Goal: Answer question/provide support

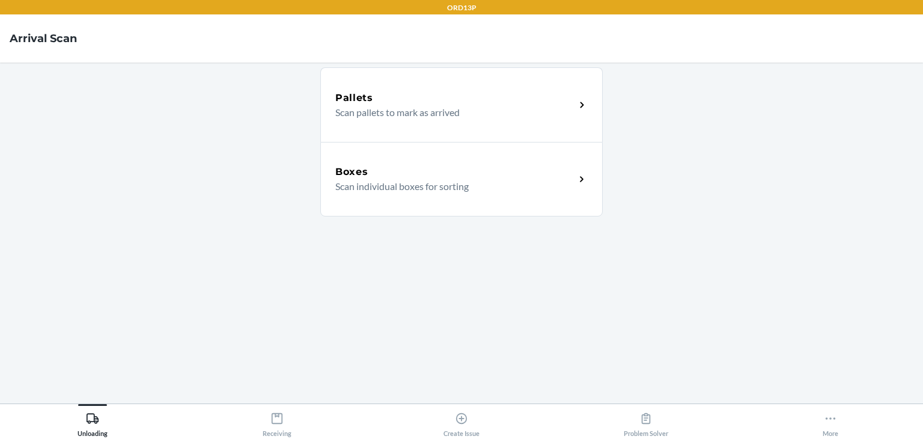
click at [556, 323] on div "Pallets Scan pallets to mark as arrived Boxes Scan individual boxes for sorting" at bounding box center [461, 233] width 283 height 322
click at [654, 308] on main "Pallets Scan pallets to mark as arrived Boxes Scan individual boxes for sorting" at bounding box center [461, 233] width 923 height 341
click at [640, 414] on icon at bounding box center [646, 418] width 13 height 13
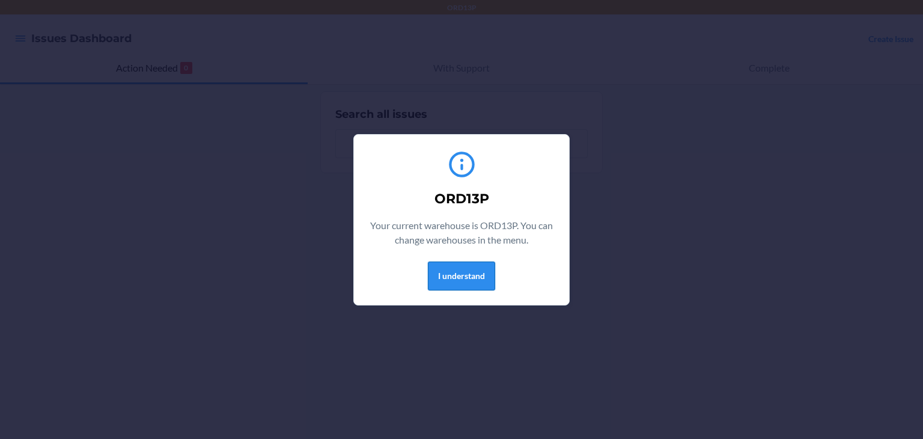
click at [488, 286] on button "I understand" at bounding box center [461, 276] width 67 height 29
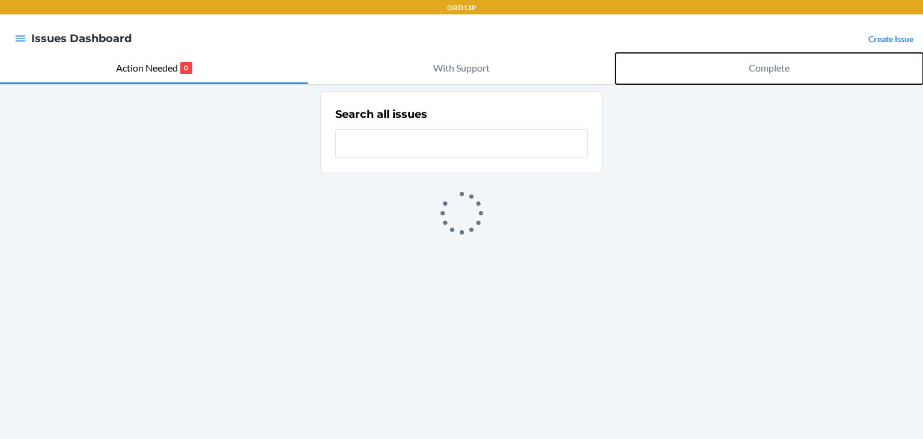
click at [765, 66] on p "Complete" at bounding box center [769, 68] width 41 height 14
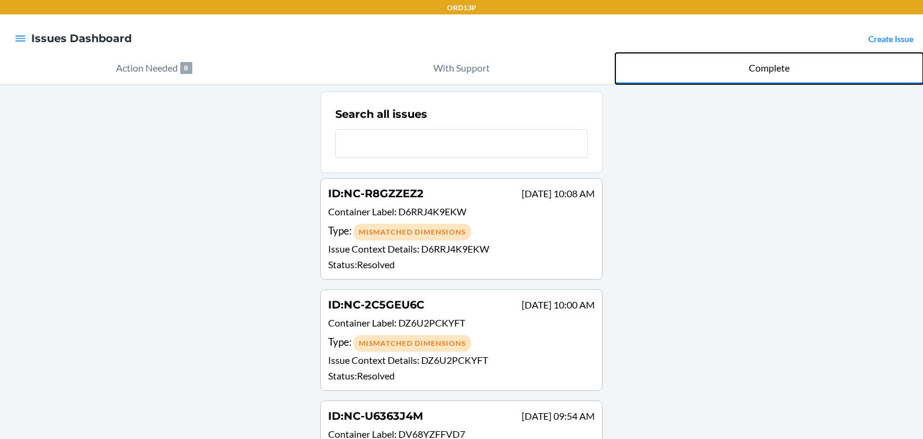
scroll to position [661, 0]
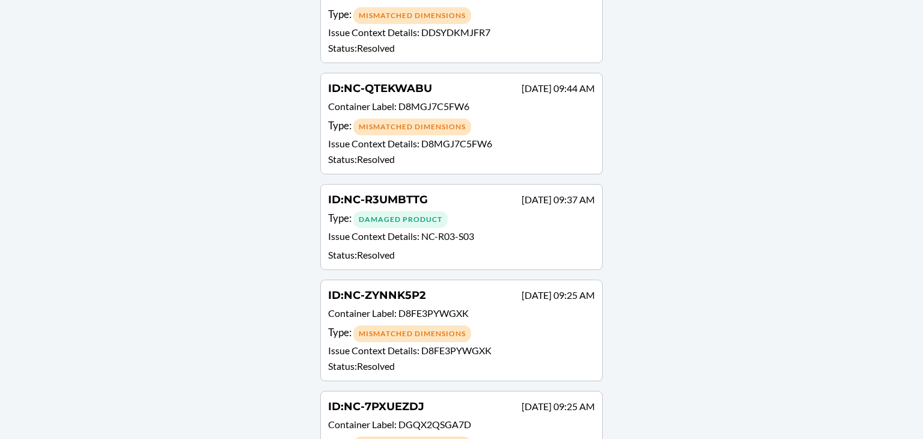
click at [491, 229] on p "Issue Context Details : NC-R03-S03" at bounding box center [461, 237] width 267 height 17
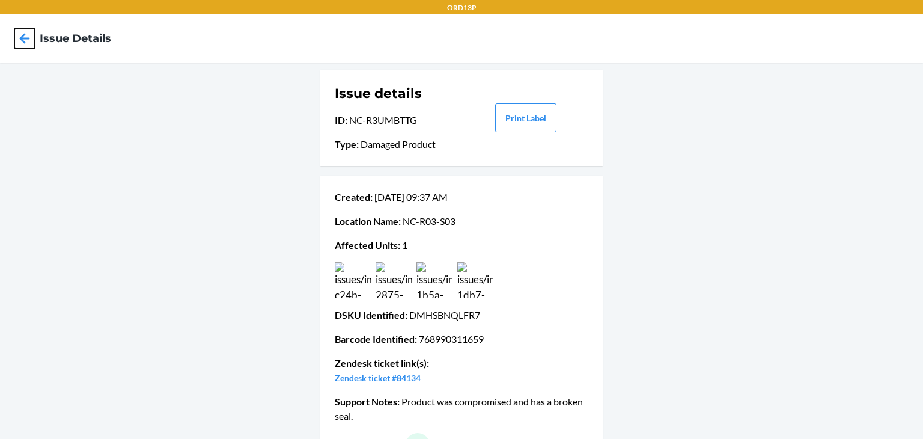
click at [26, 34] on icon at bounding box center [24, 38] width 20 height 20
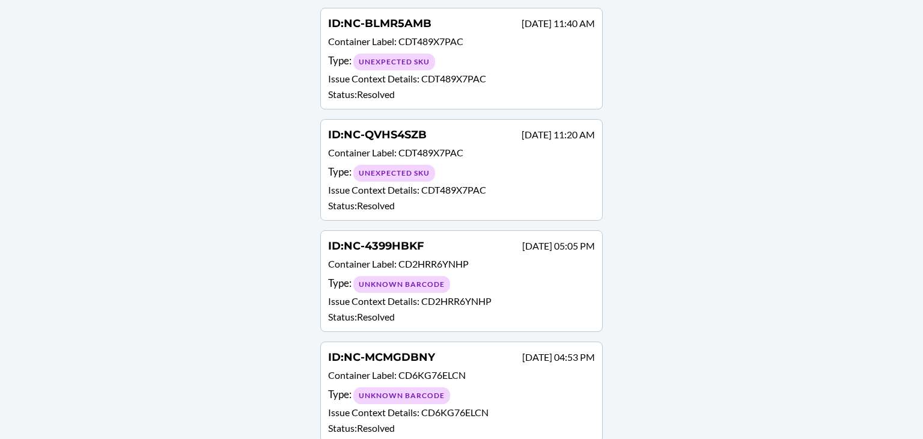
scroll to position [20029, 0]
